Goal: Task Accomplishment & Management: Use online tool/utility

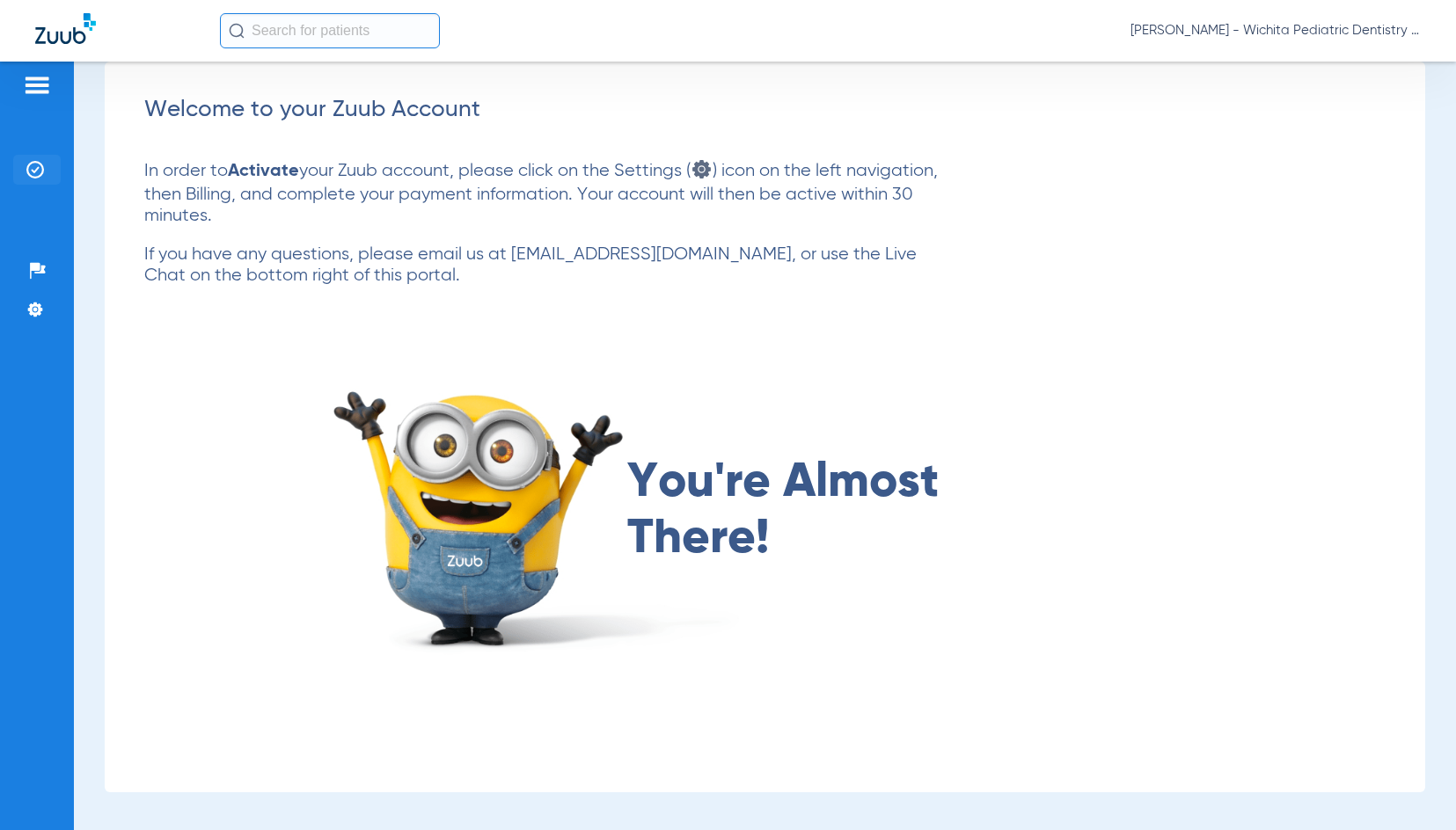
click at [45, 167] on li "Insurance Verification" at bounding box center [37, 169] width 47 height 30
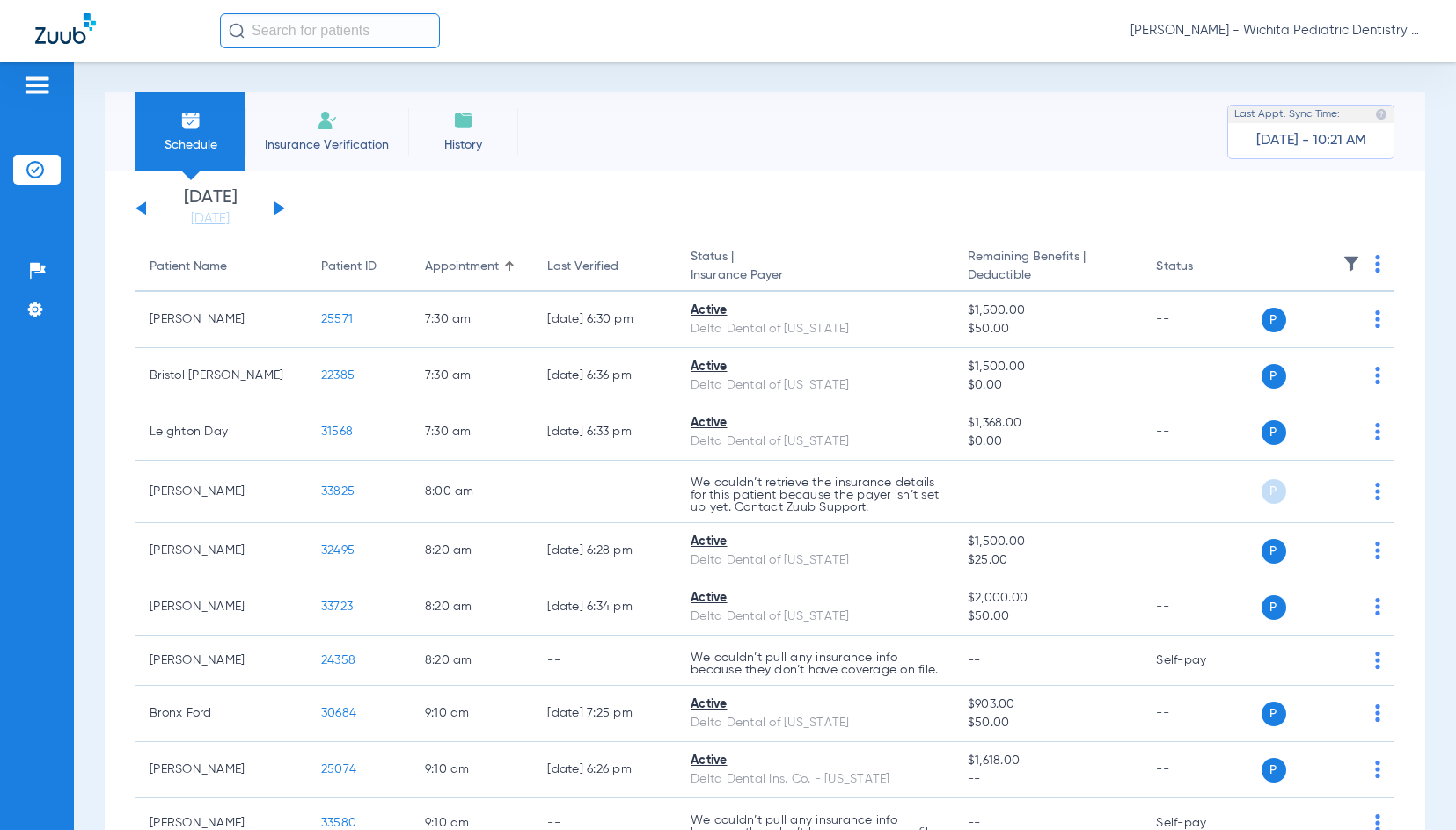
click at [275, 208] on button at bounding box center [279, 208] width 11 height 13
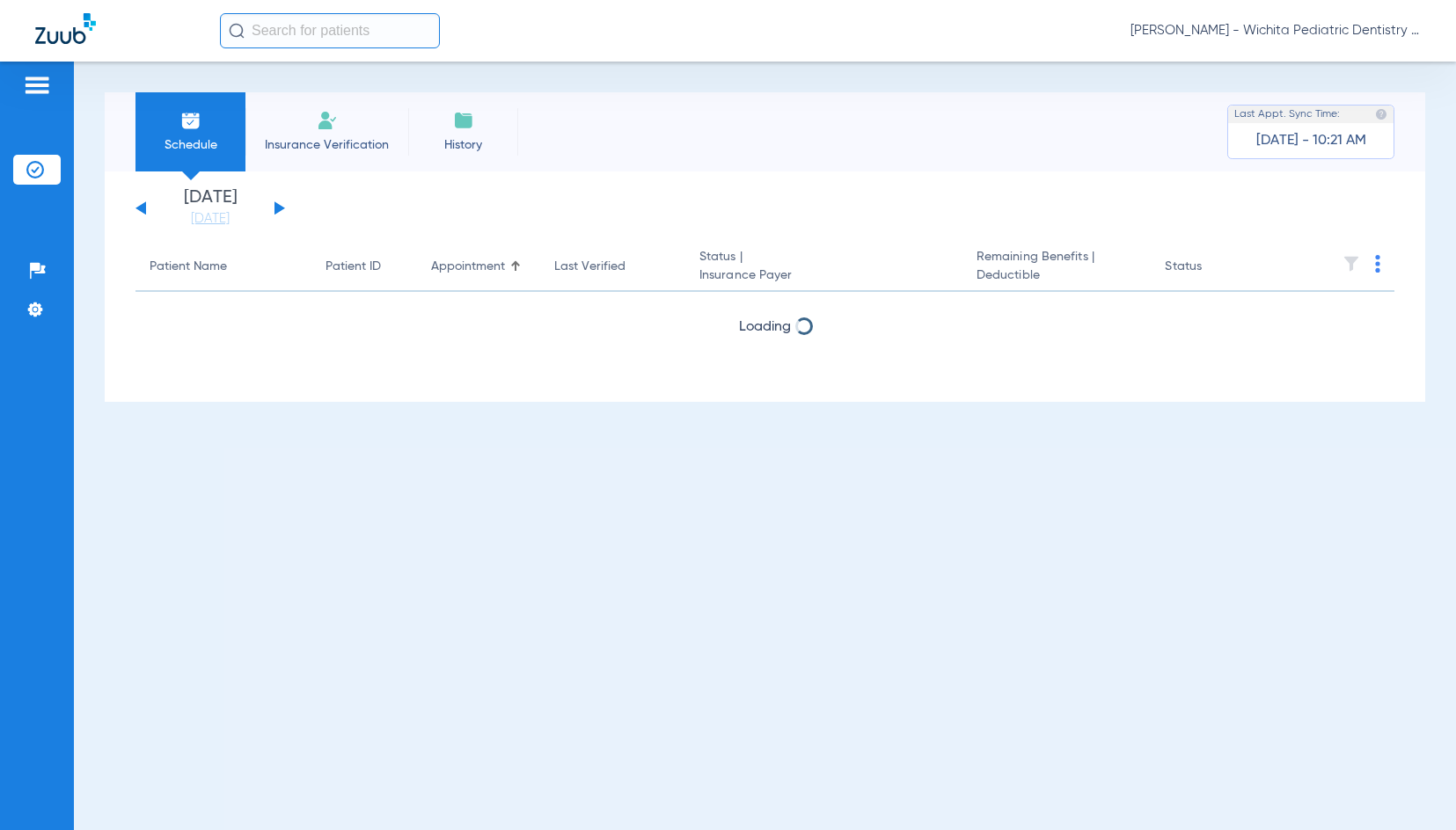
click at [275, 208] on button at bounding box center [279, 208] width 11 height 13
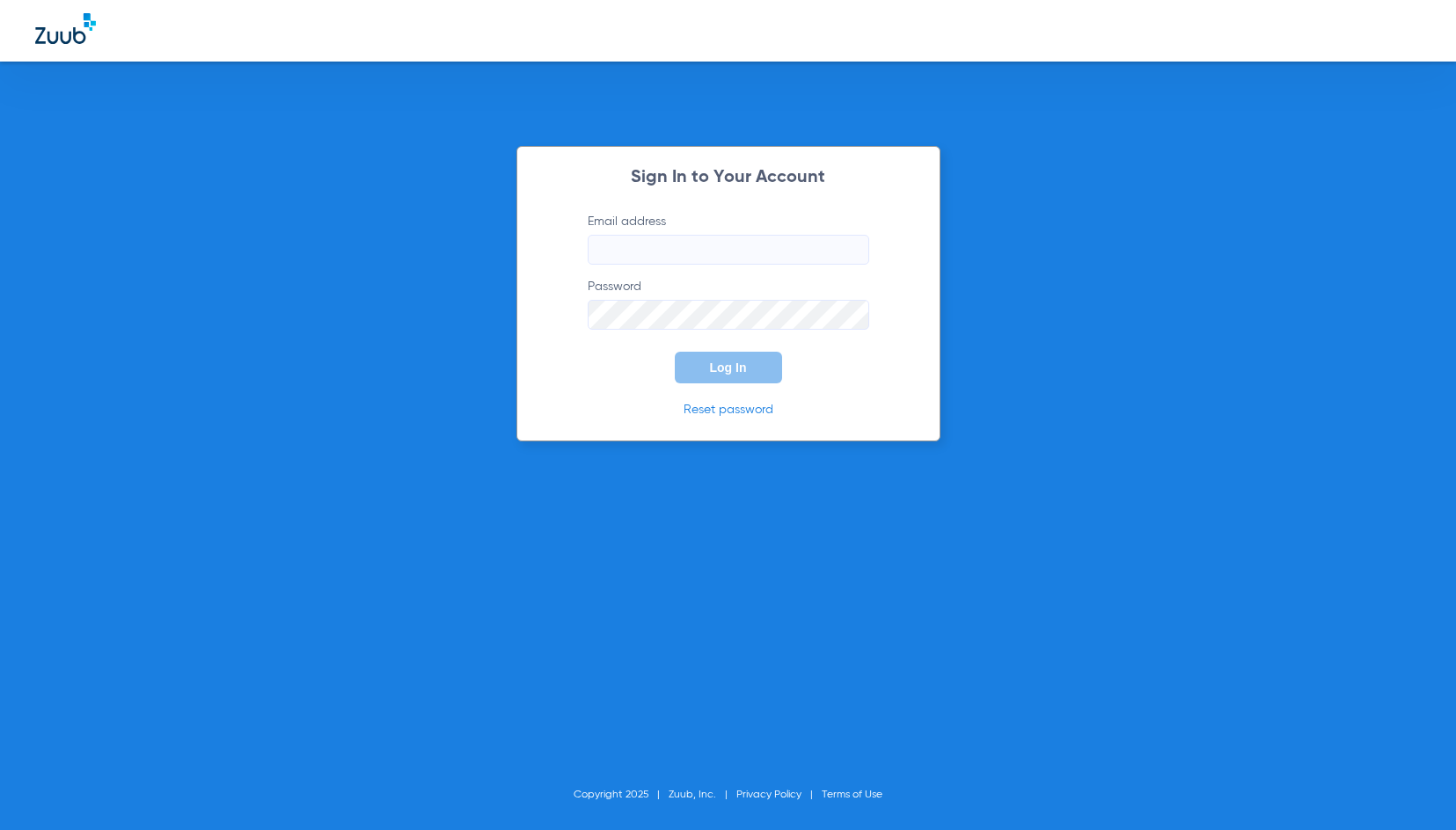
type input "[PERSON_NAME][EMAIL_ADDRESS][DOMAIN_NAME]"
click at [738, 372] on span "Log In" at bounding box center [728, 367] width 37 height 14
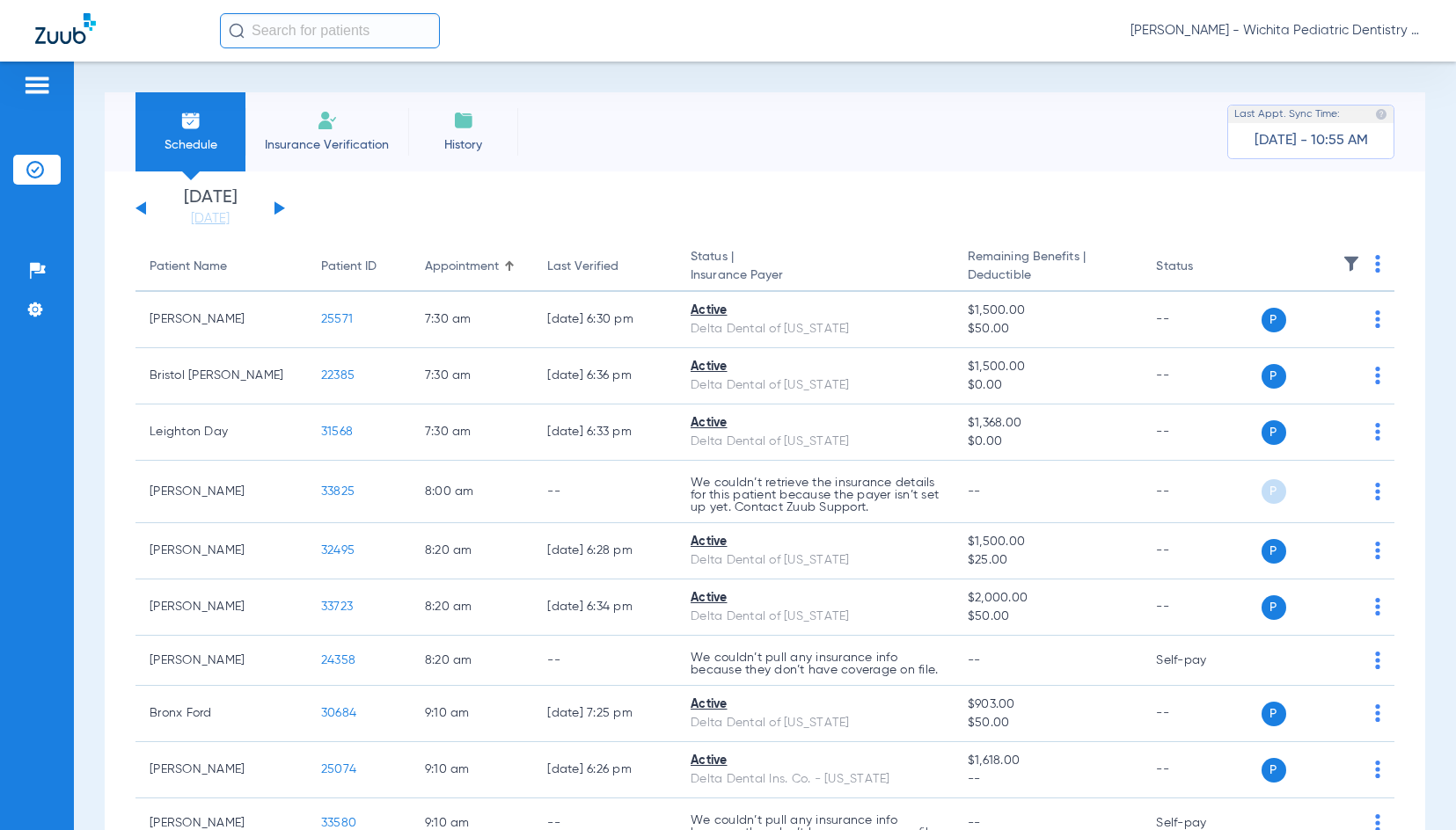
click at [280, 210] on button at bounding box center [279, 208] width 11 height 13
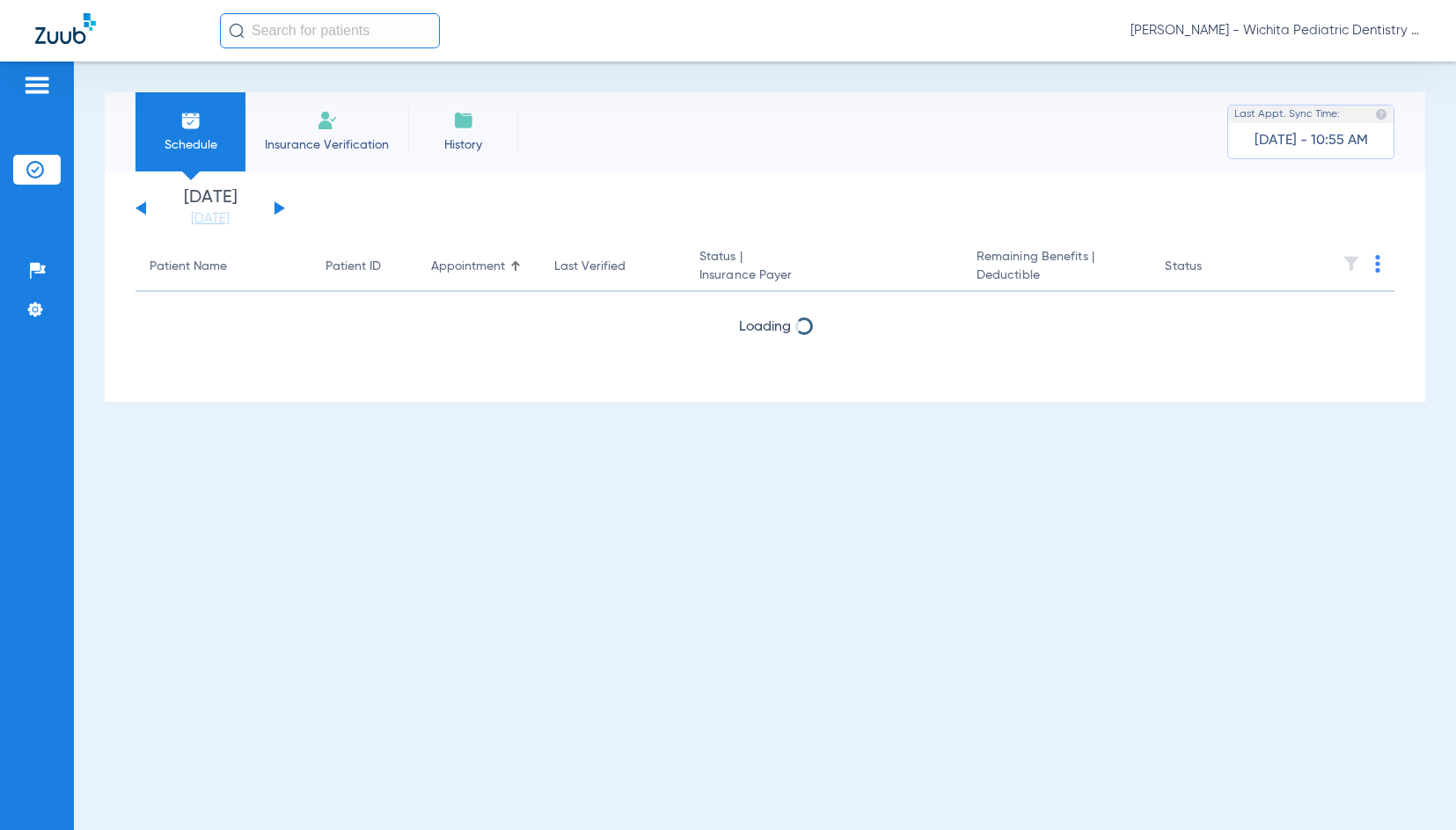
click at [280, 210] on button at bounding box center [279, 208] width 11 height 13
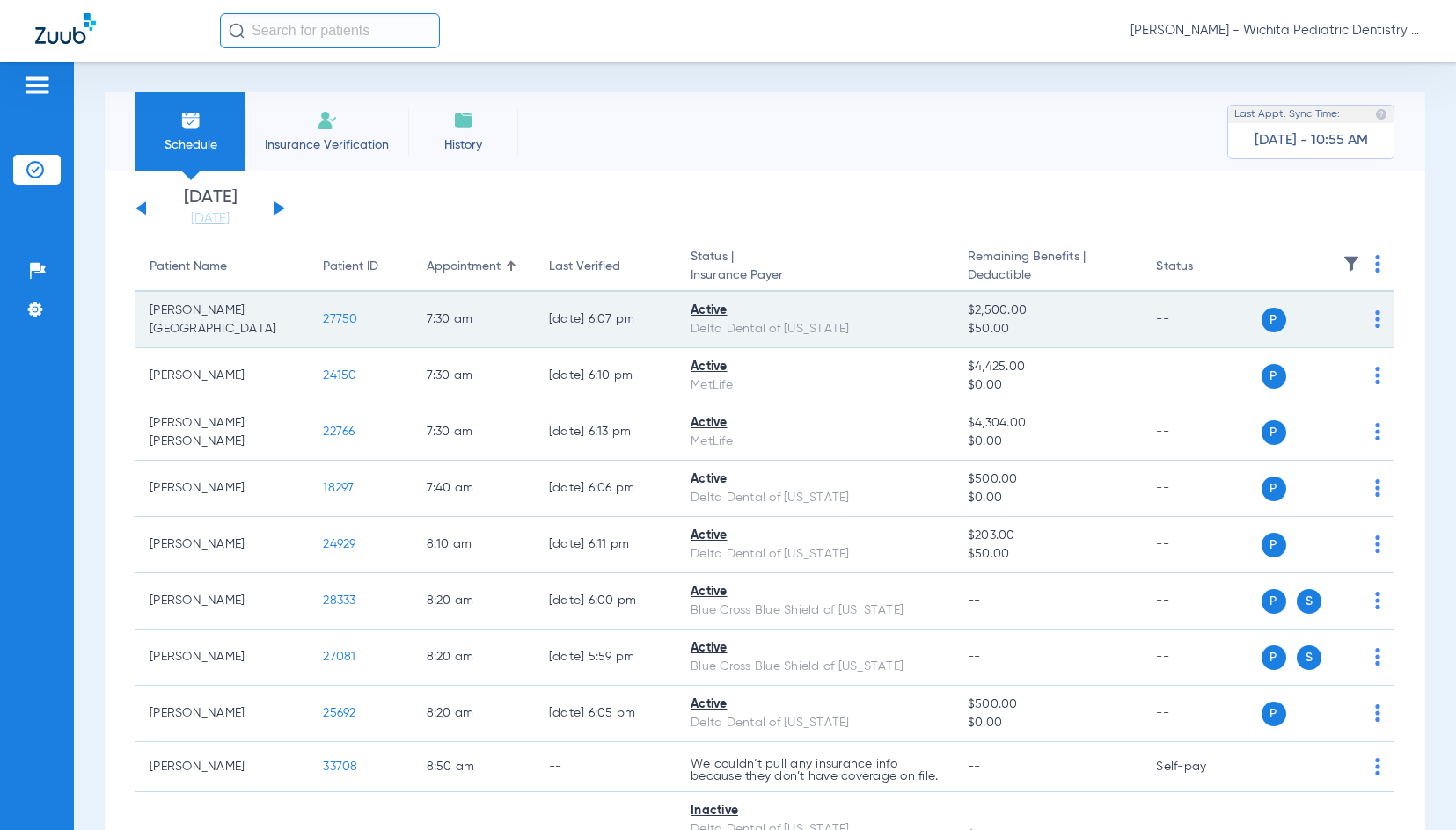
click at [337, 317] on span "27750" at bounding box center [340, 318] width 35 height 13
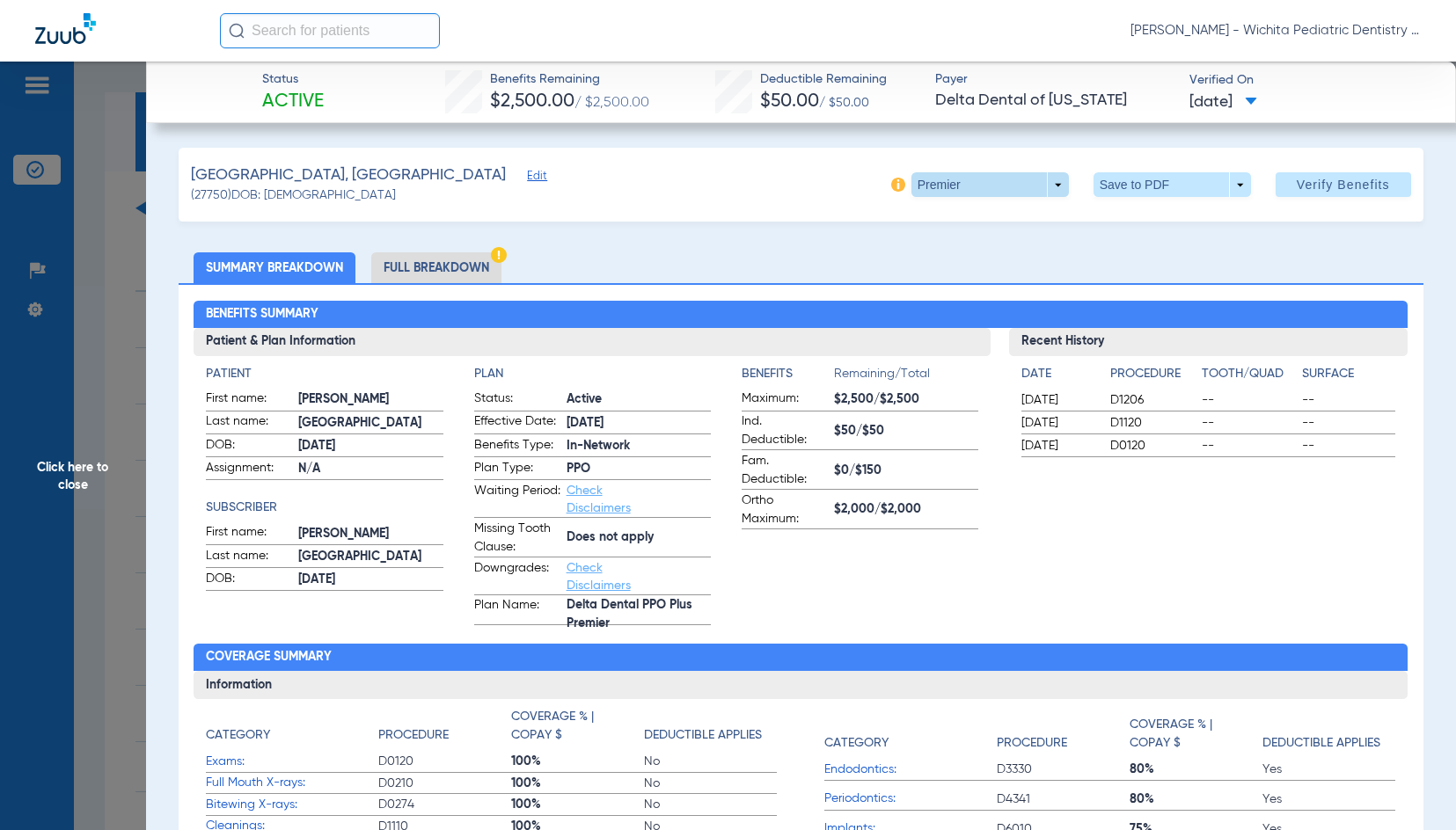
click at [976, 181] on span at bounding box center [989, 185] width 42 height 42
click at [916, 294] on span "PPO" at bounding box center [954, 289] width 82 height 13
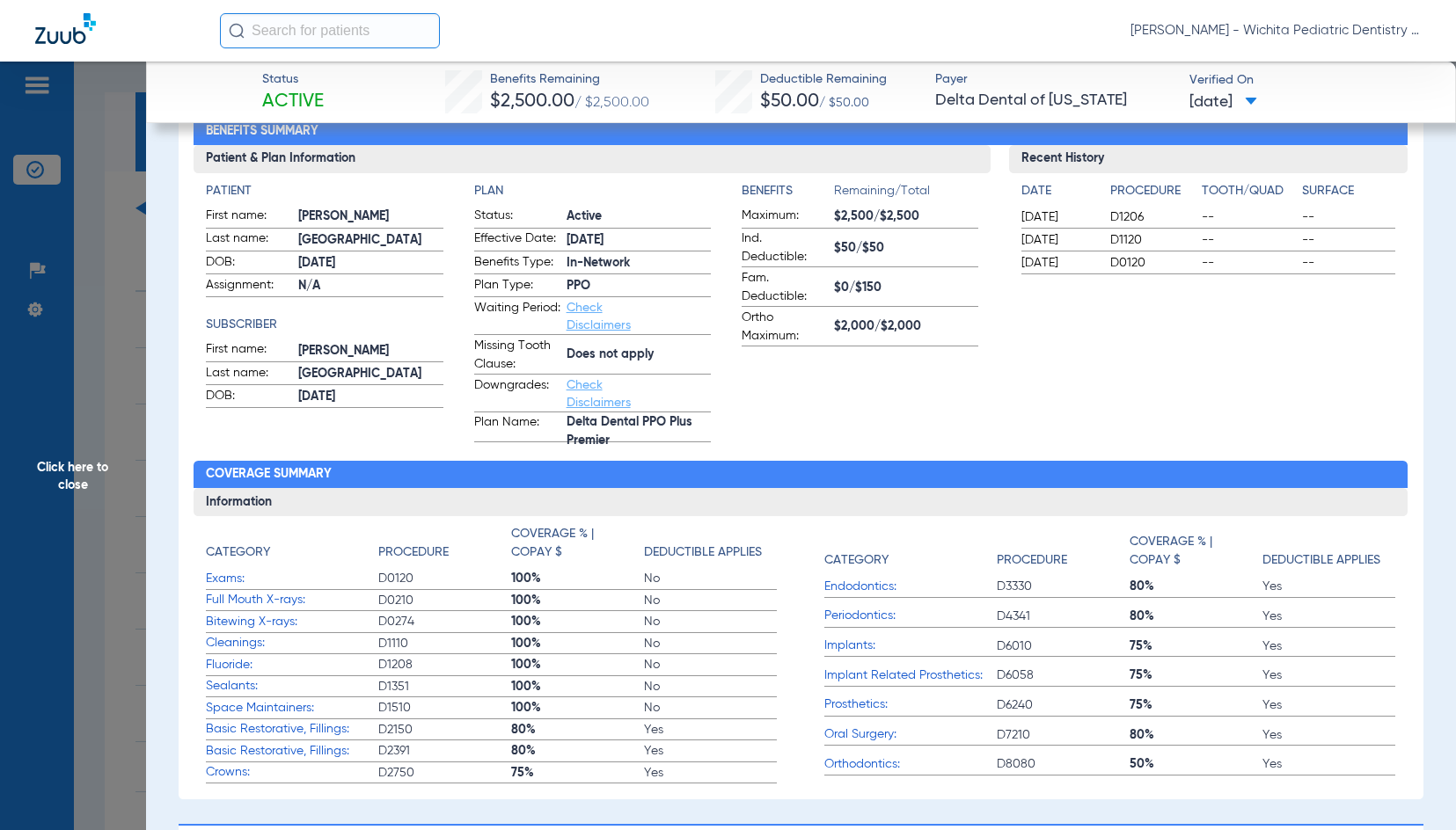
scroll to position [176, 0]
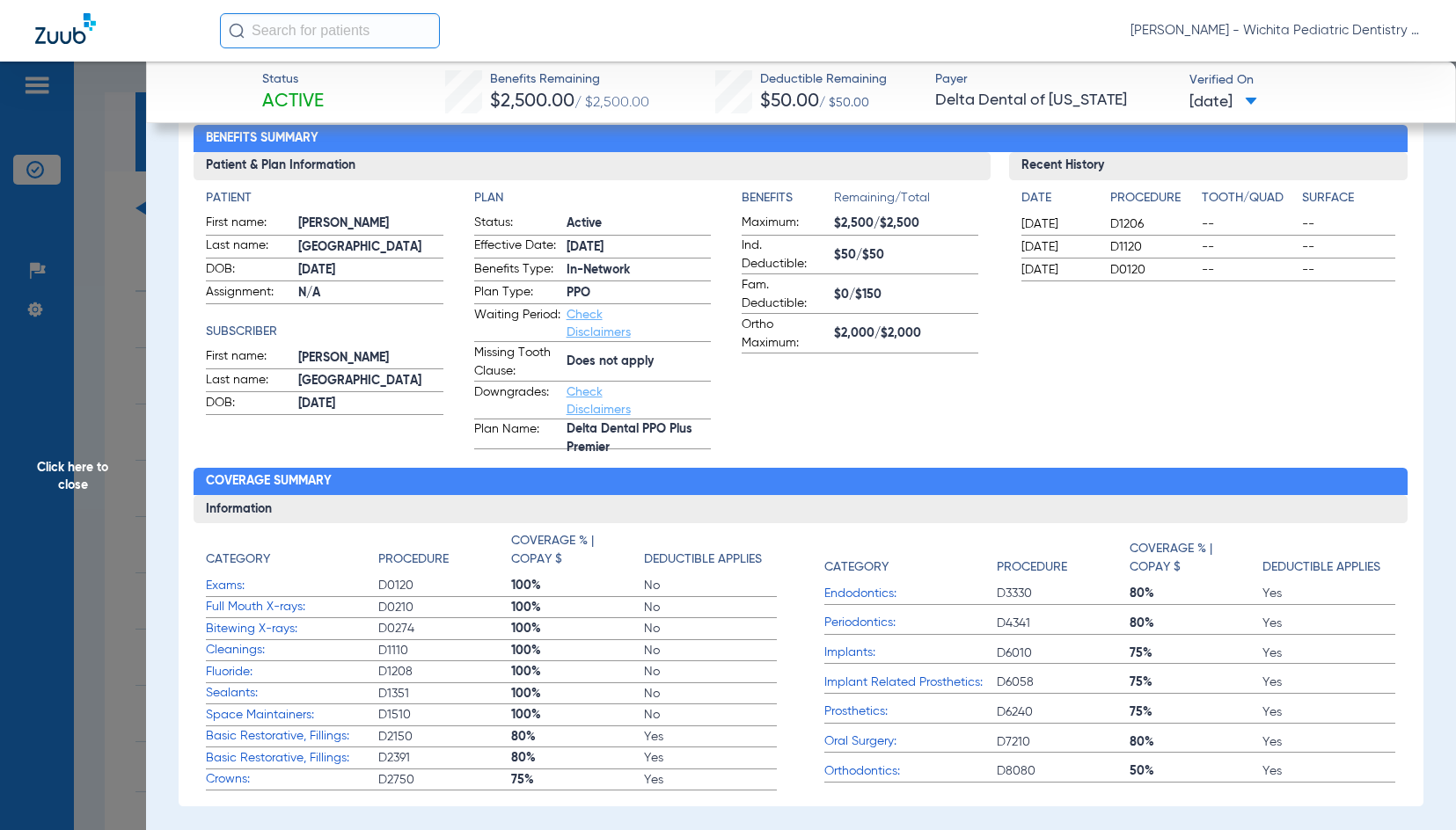
drag, startPoint x: 77, startPoint y: 471, endPoint x: 77, endPoint y: 485, distance: 14.0
click at [77, 471] on span "Click here to close" at bounding box center [73, 476] width 146 height 830
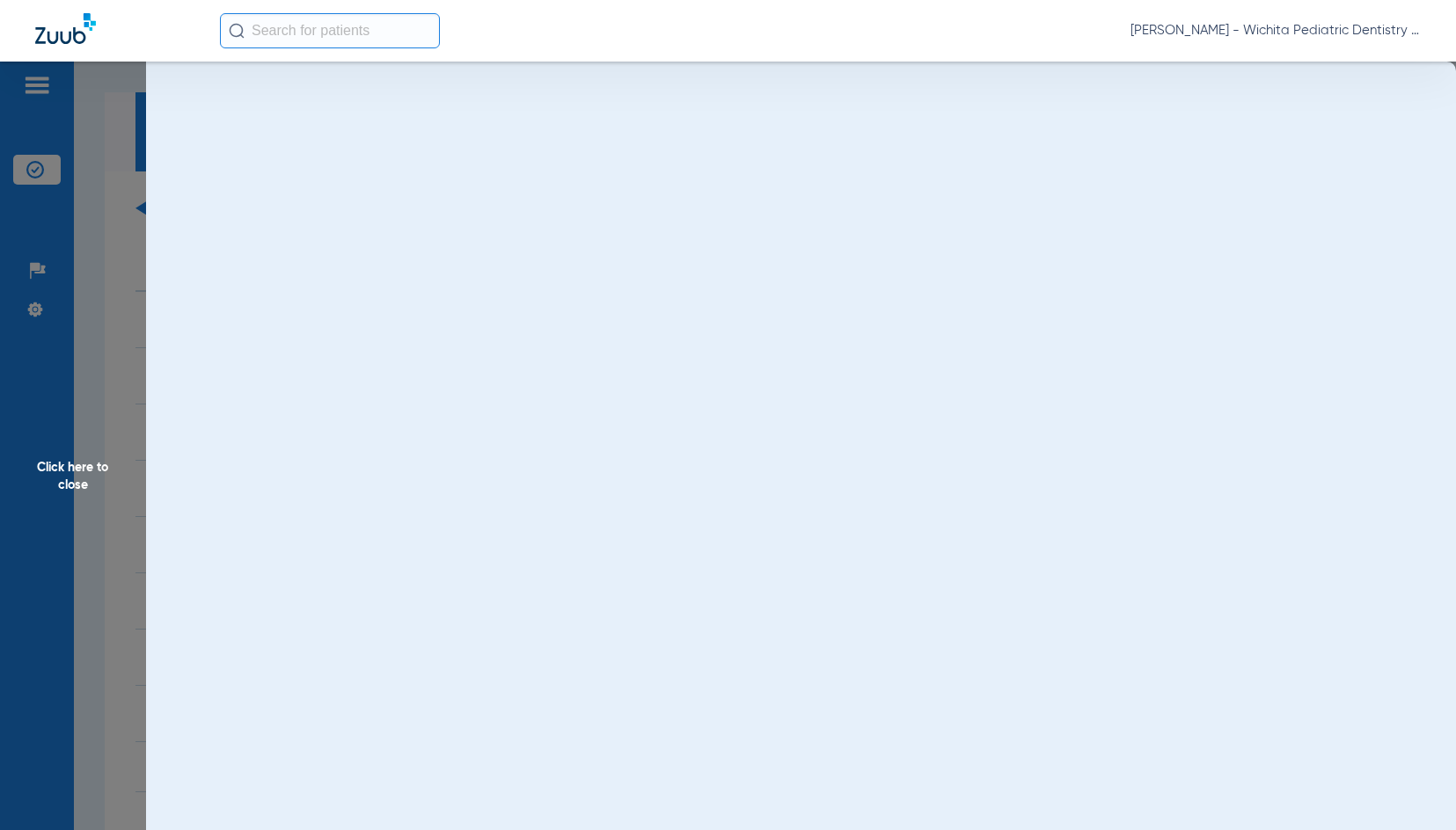
scroll to position [0, 0]
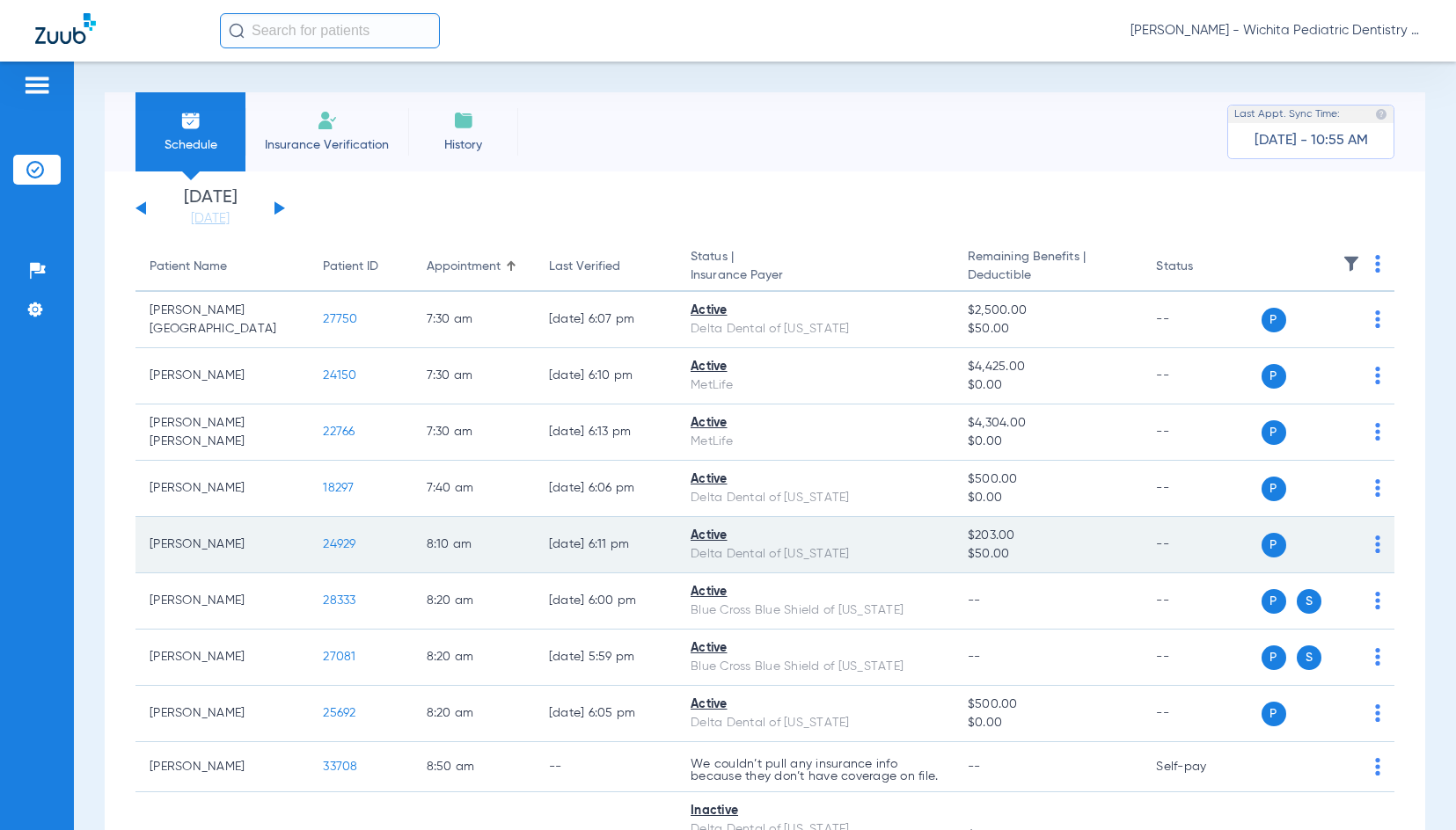
click at [336, 545] on span "24929" at bounding box center [339, 543] width 33 height 13
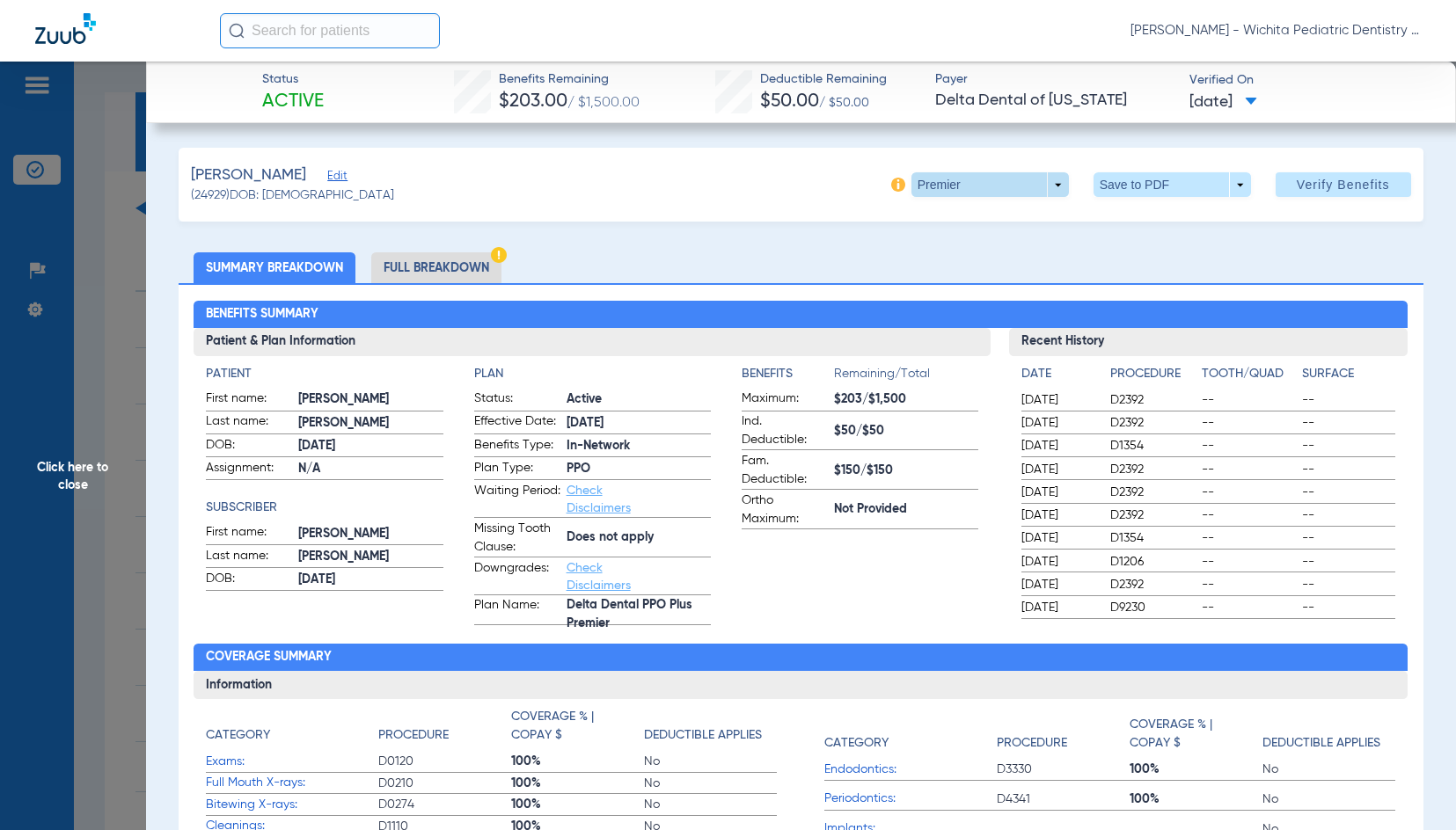
click at [931, 187] on span at bounding box center [990, 185] width 158 height 25
click at [937, 281] on button "PPO" at bounding box center [954, 289] width 110 height 36
click at [88, 478] on span "Click here to close" at bounding box center [73, 476] width 146 height 830
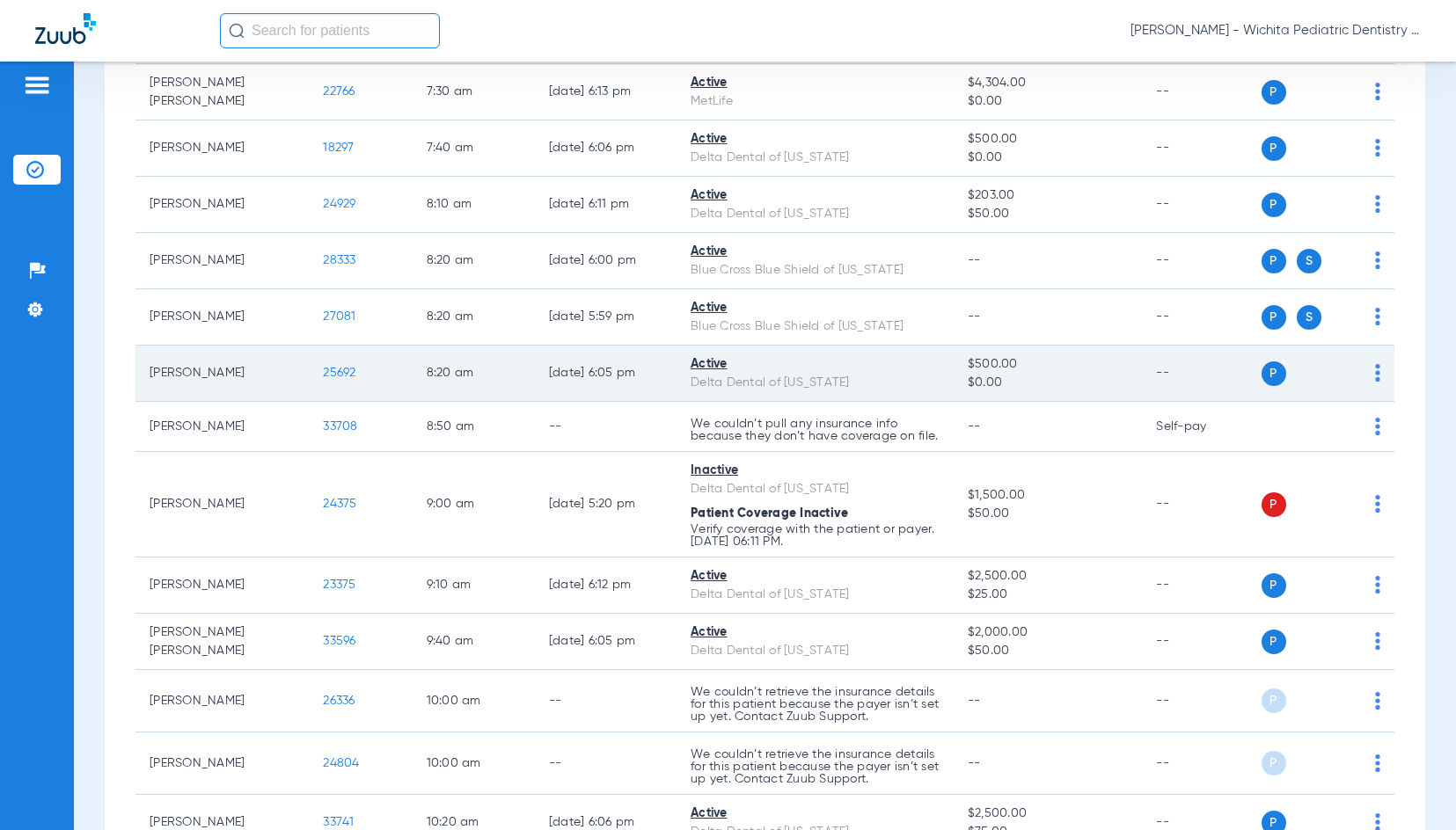
scroll to position [352, 0]
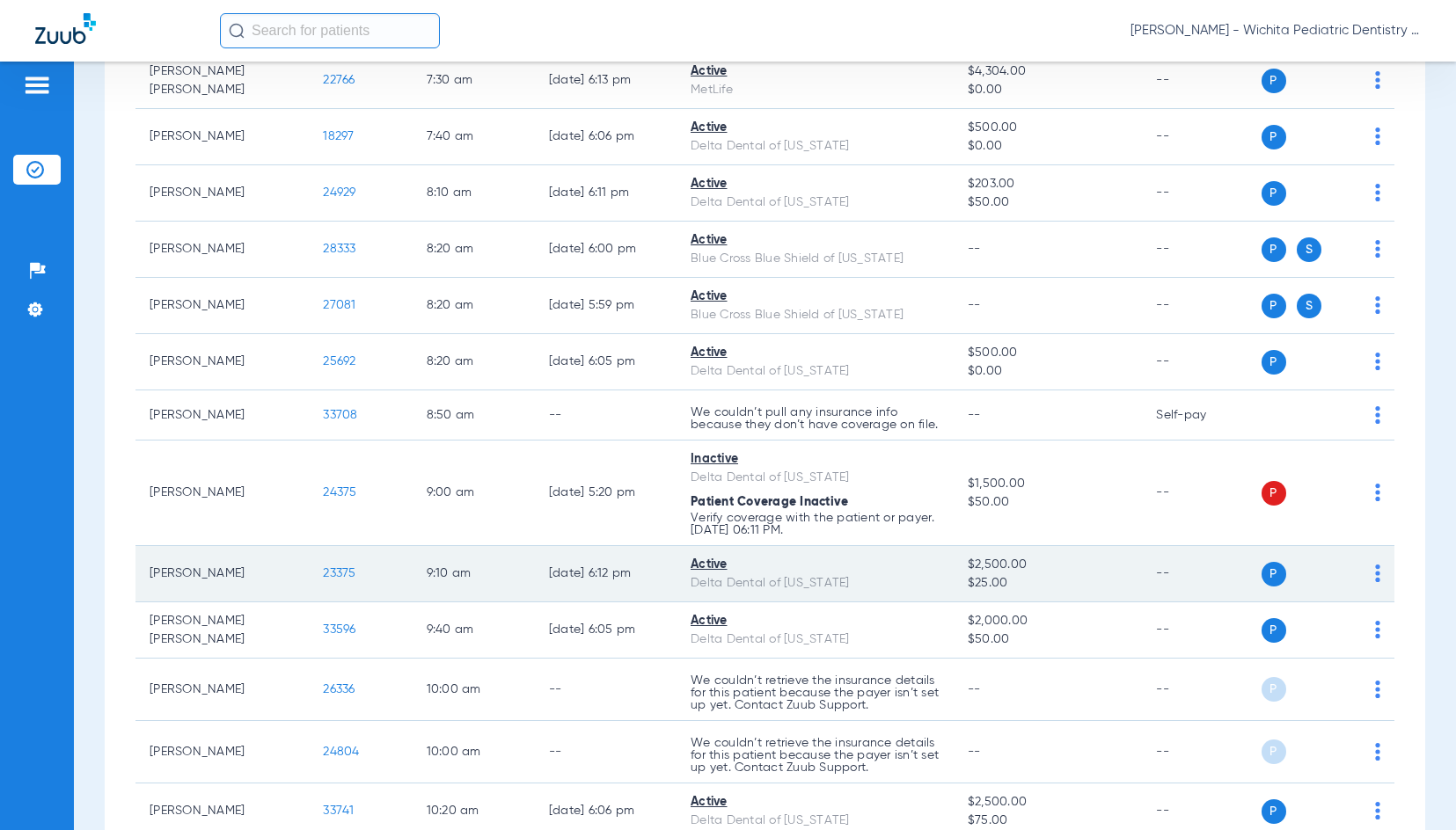
click at [332, 579] on span "23375" at bounding box center [339, 572] width 33 height 13
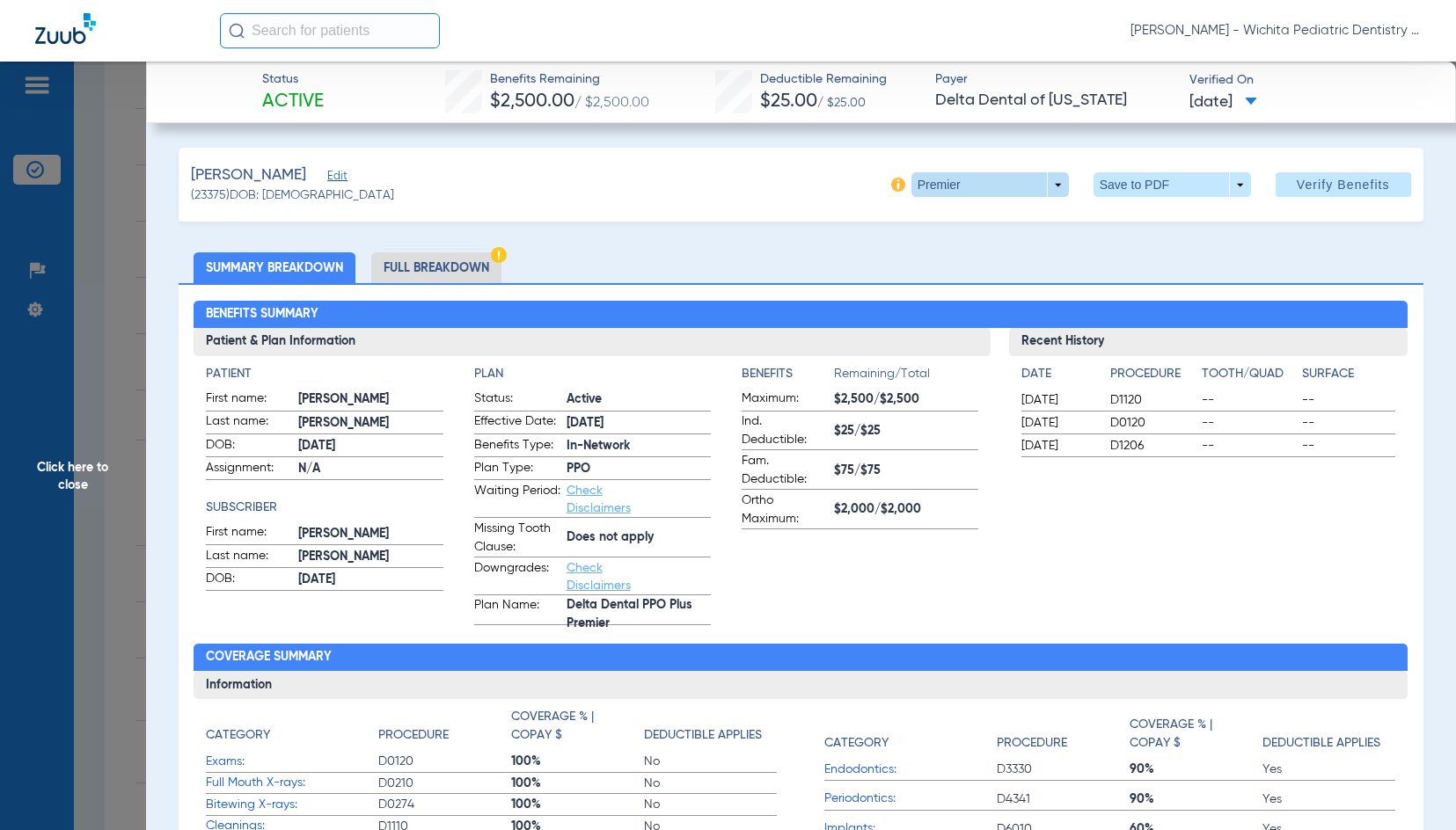
click at [968, 189] on span at bounding box center [989, 185] width 42 height 42
click at [940, 284] on span "PPO" at bounding box center [954, 289] width 82 height 13
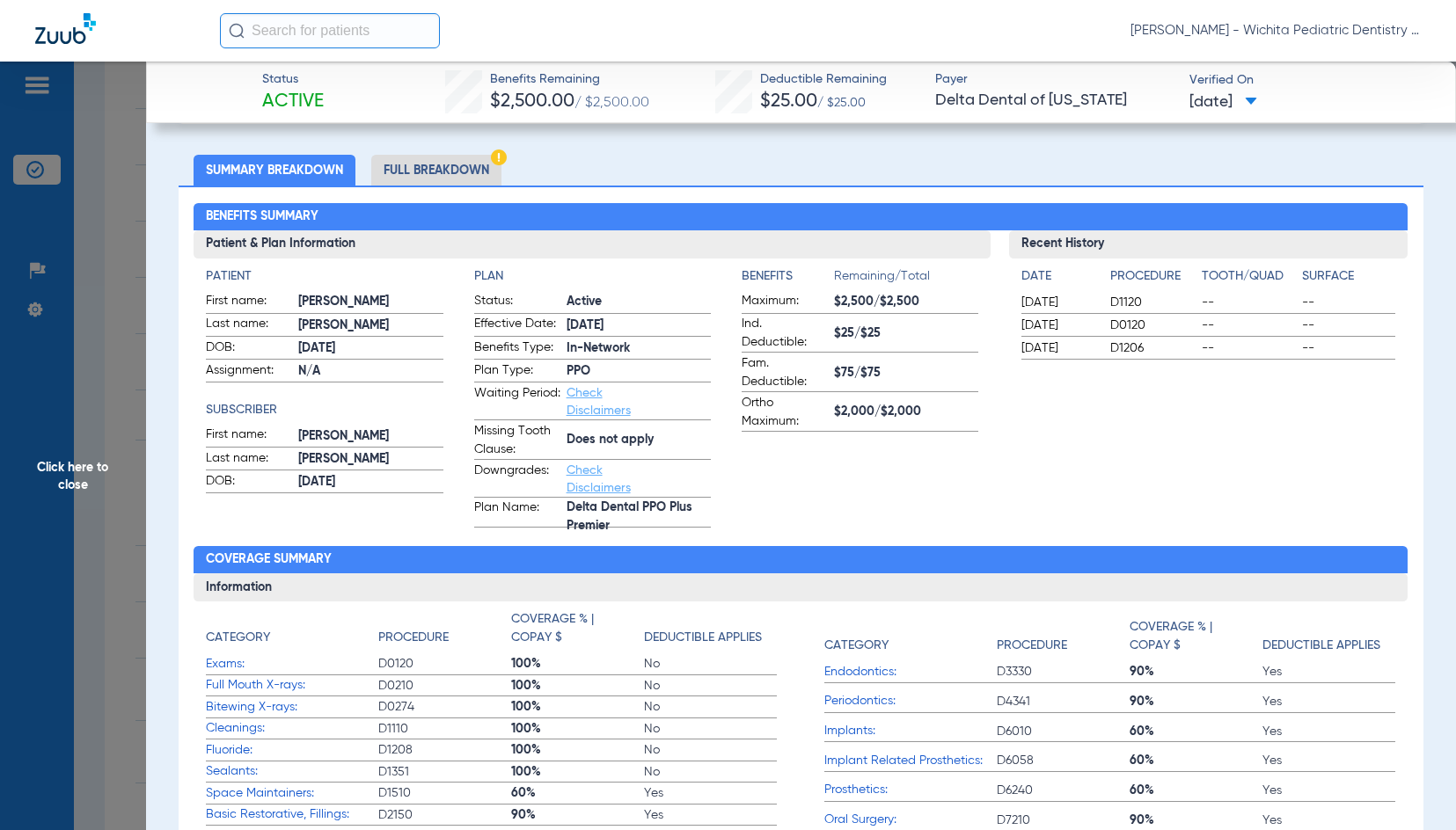
scroll to position [0, 0]
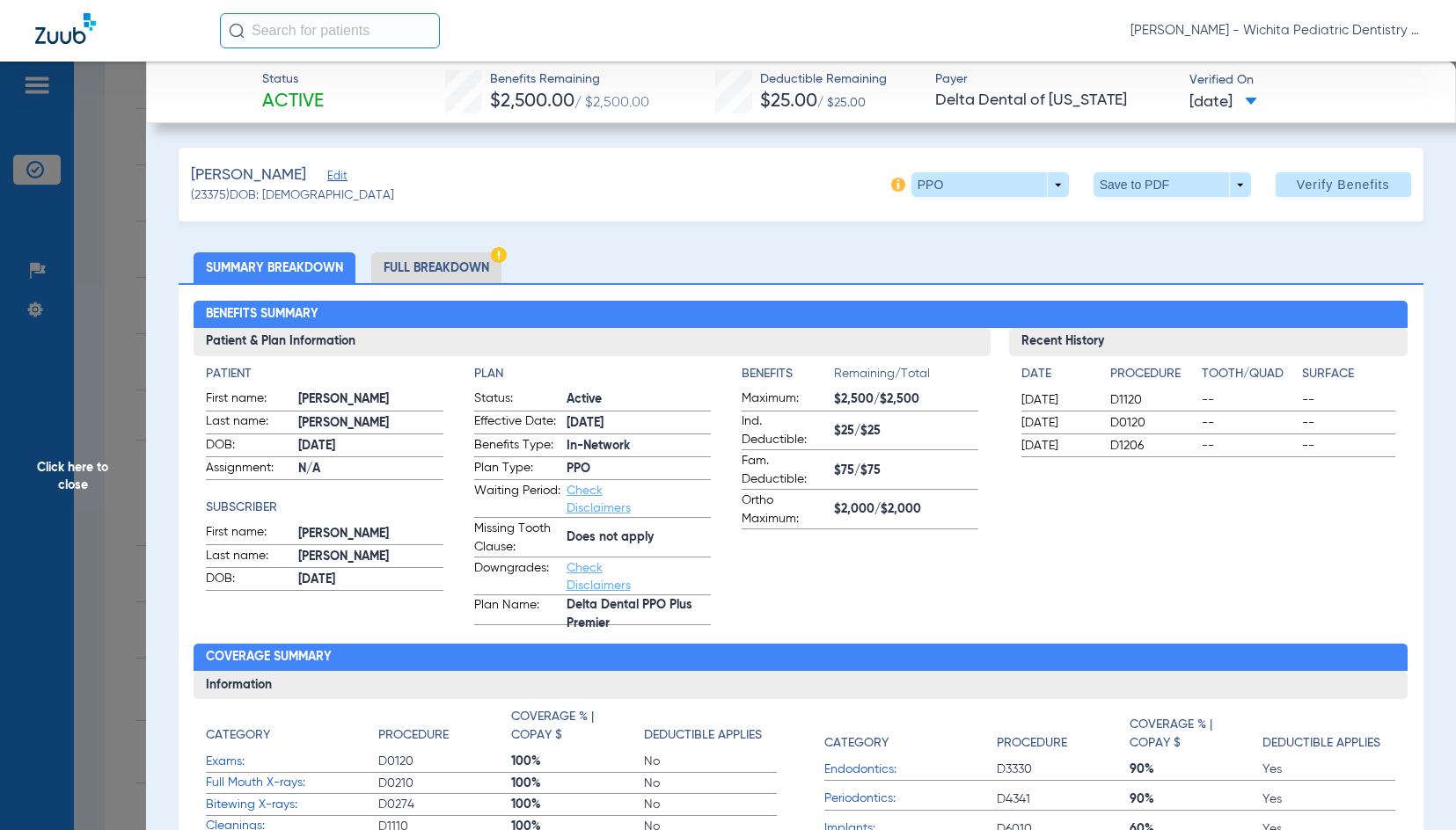
click at [81, 468] on span "Click here to close" at bounding box center [73, 476] width 146 height 830
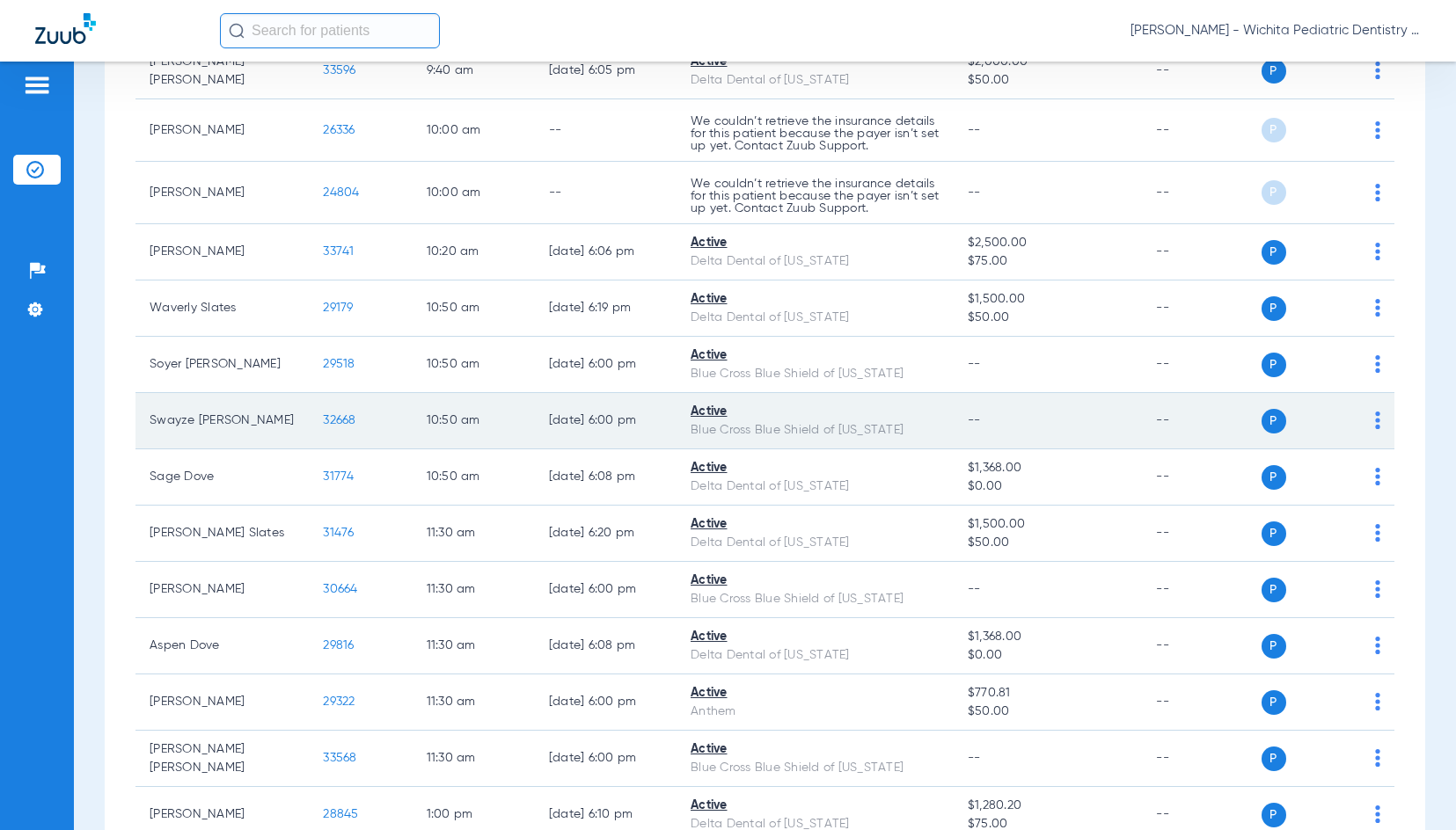
scroll to position [879, 0]
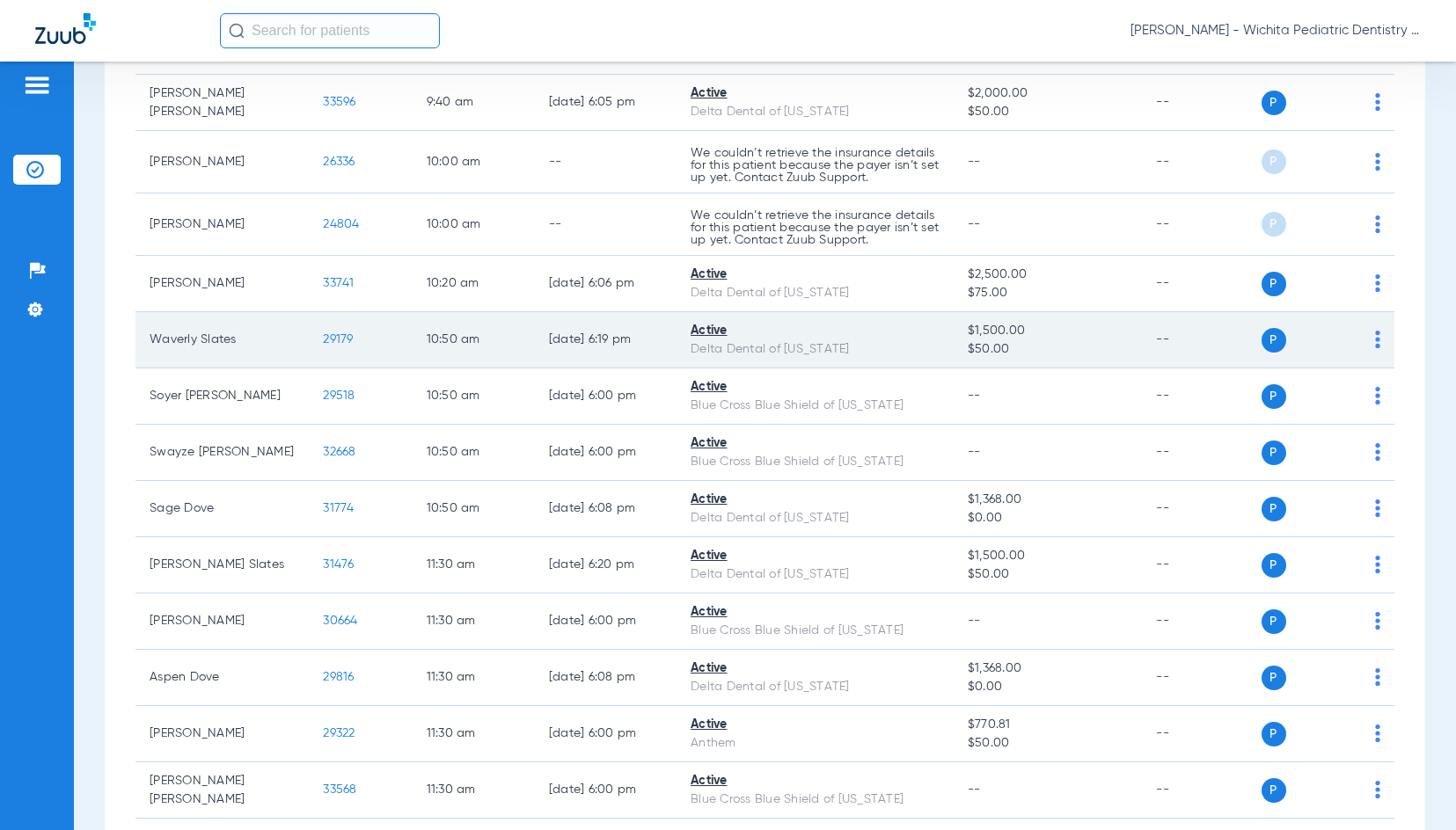
click at [322, 345] on span "29179" at bounding box center [337, 339] width 30 height 13
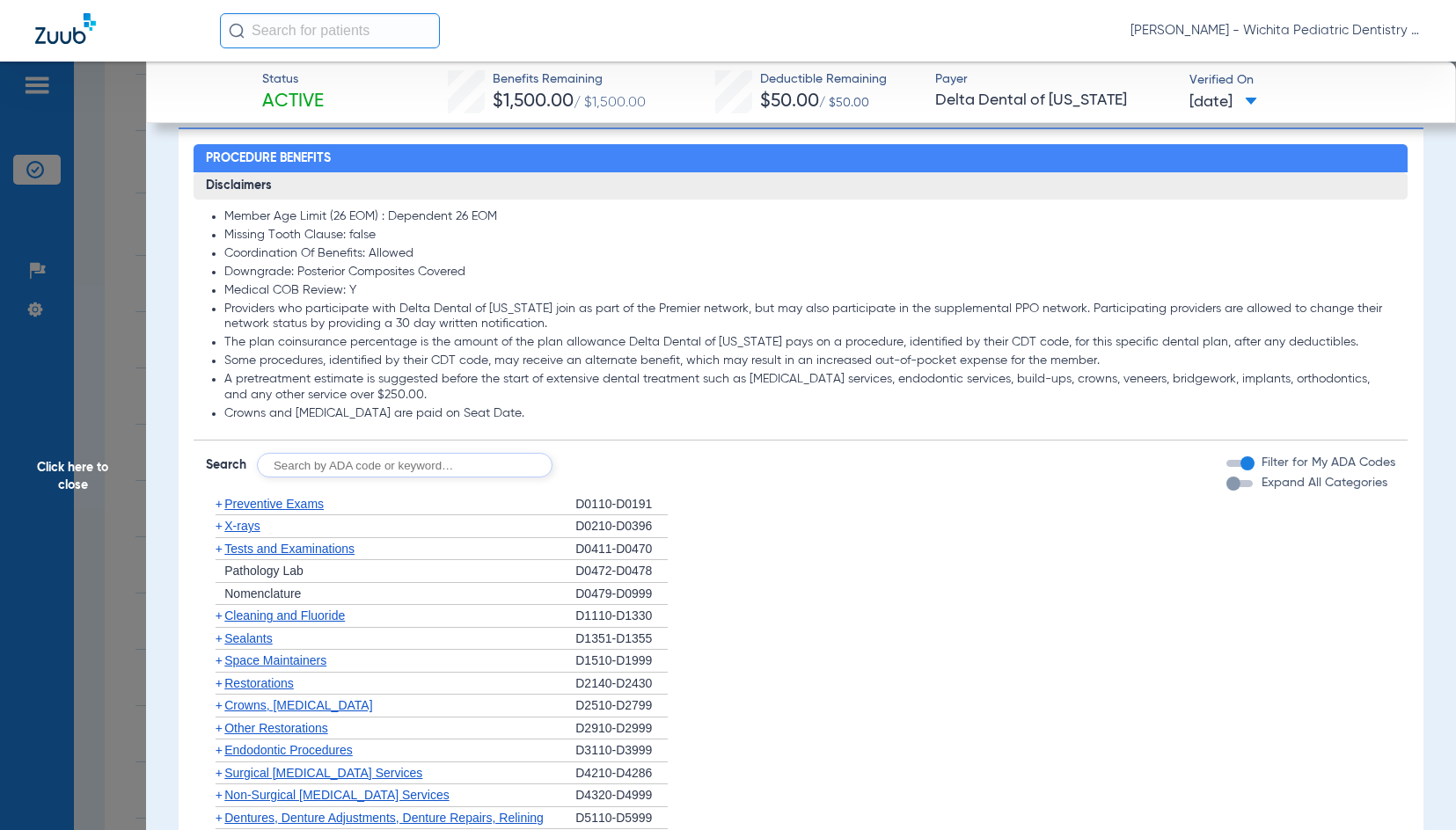
click at [292, 617] on span "Cleaning and Fluoride" at bounding box center [284, 615] width 120 height 14
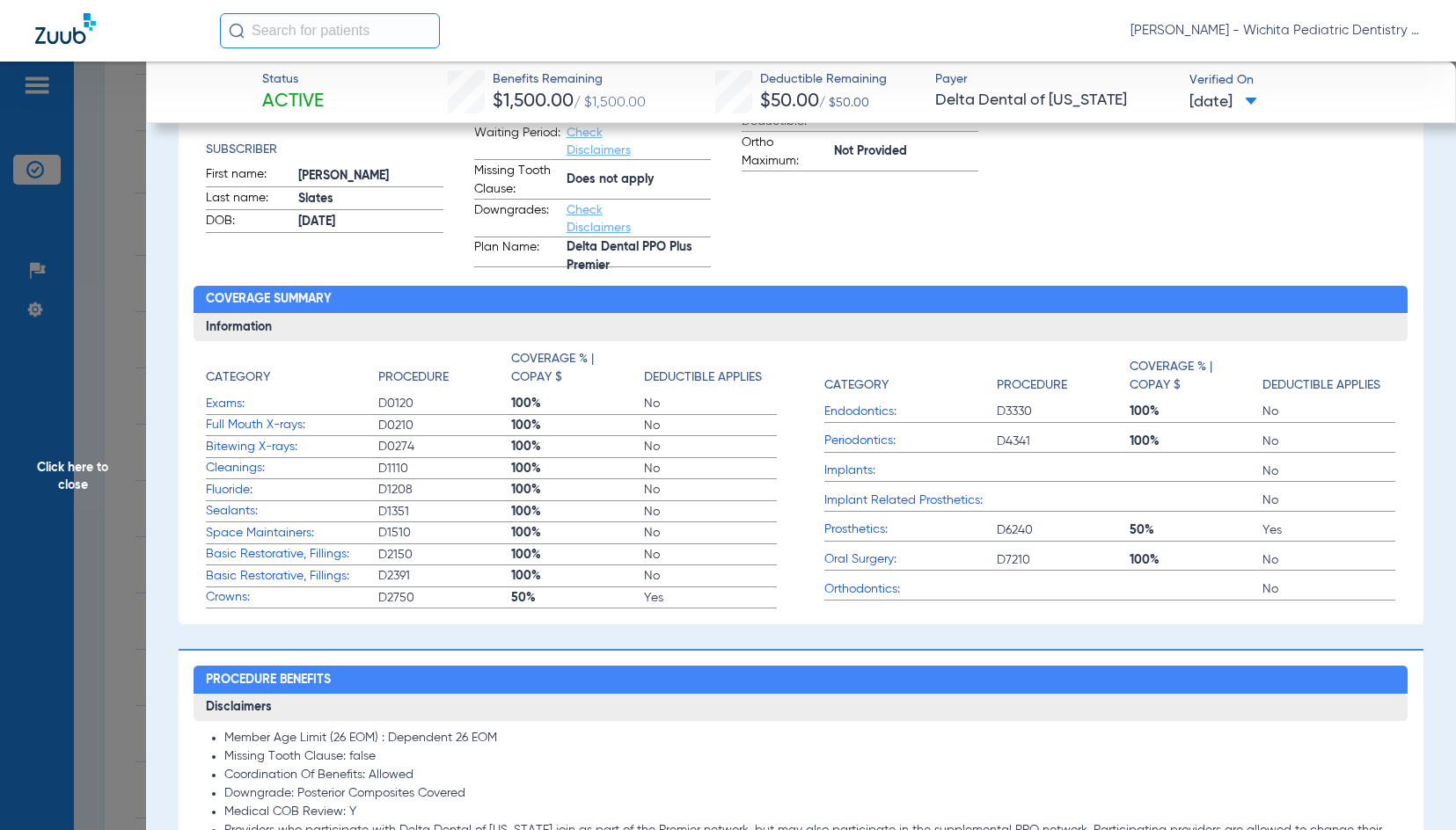
scroll to position [352, 0]
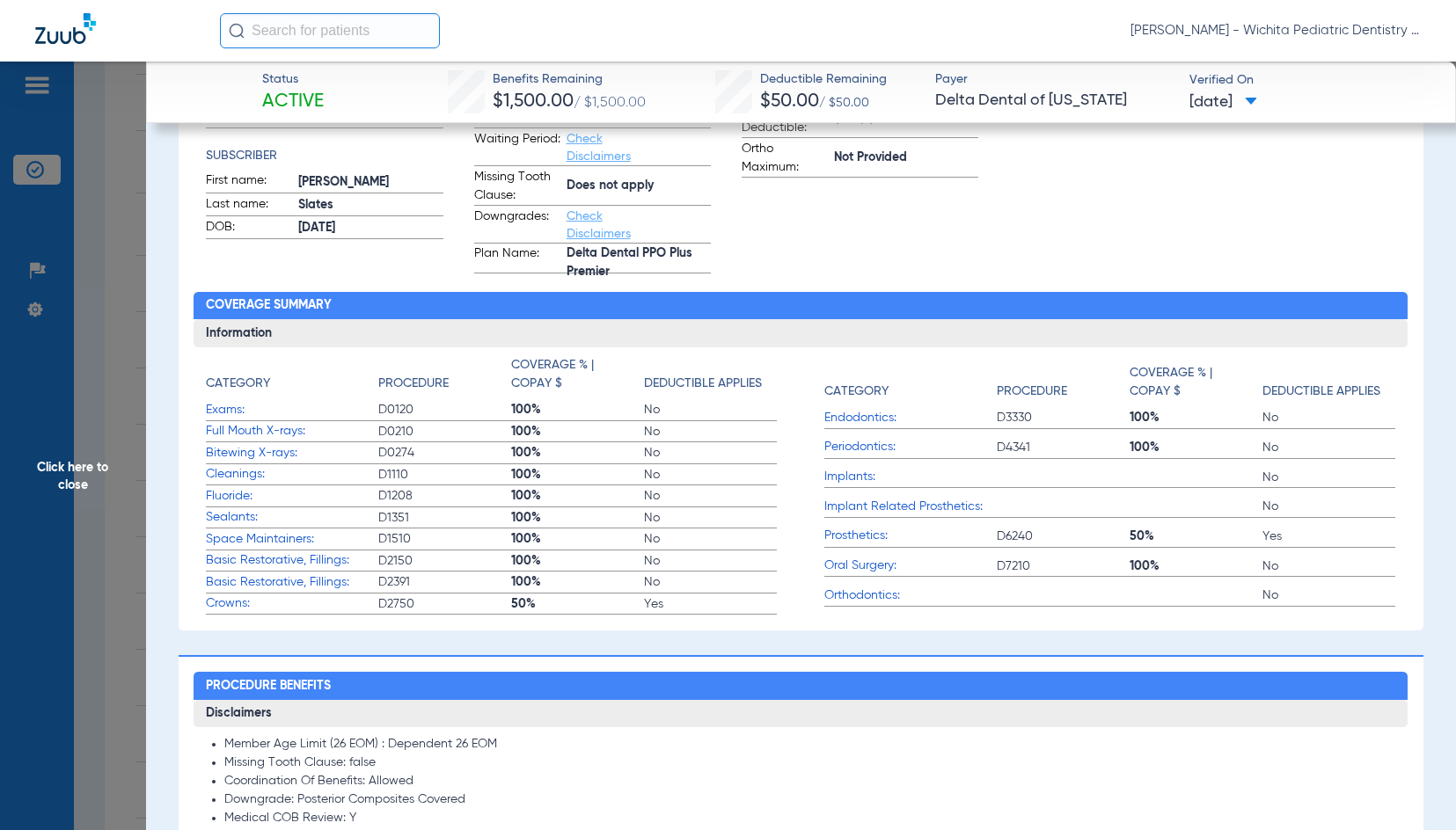
click at [77, 494] on span "Click here to close" at bounding box center [73, 476] width 146 height 830
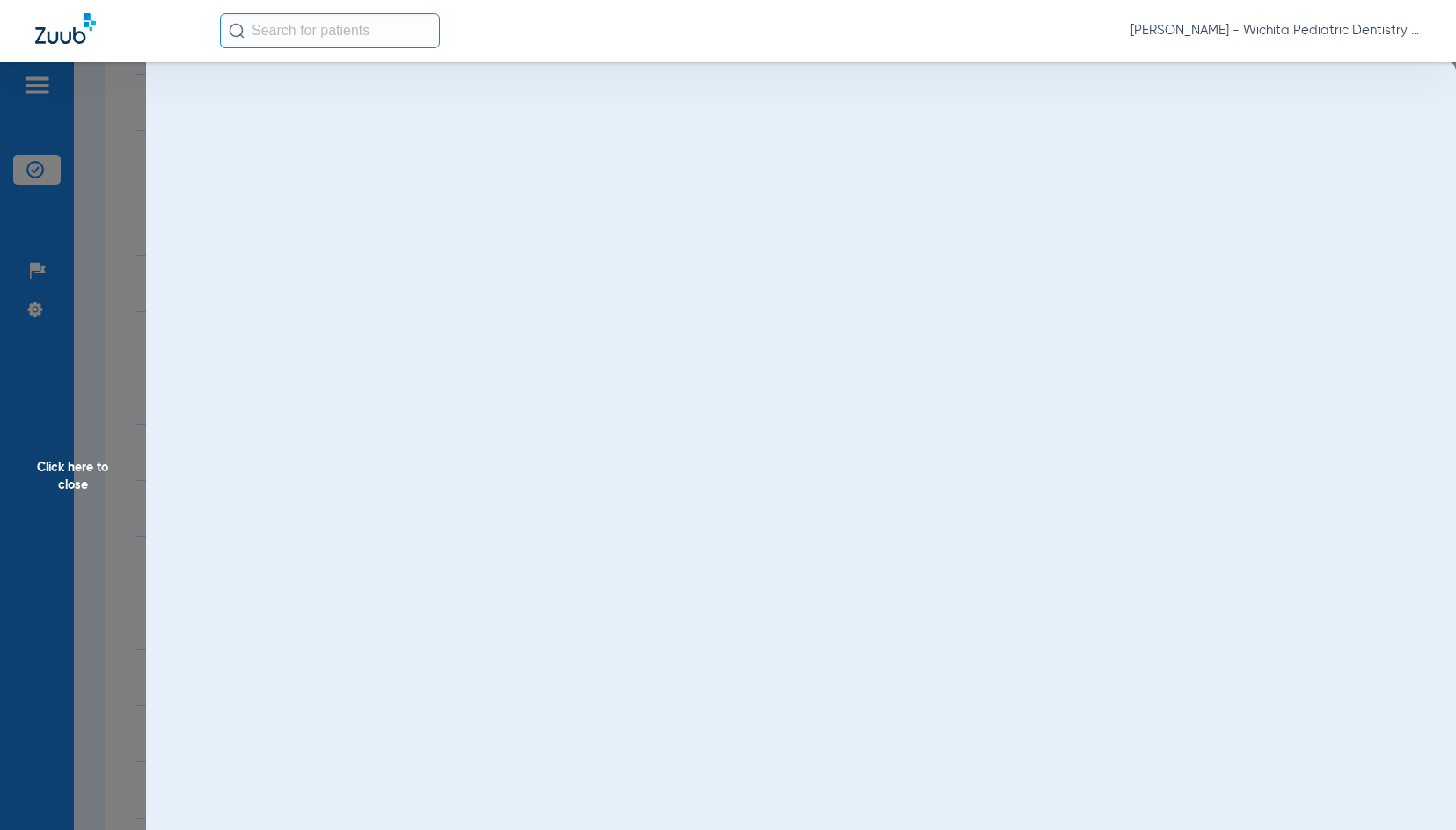
scroll to position [0, 0]
